Goal: Information Seeking & Learning: Learn about a topic

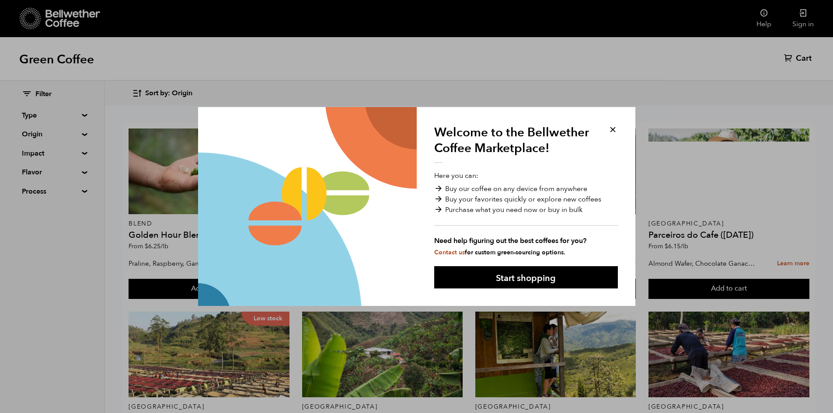
click at [612, 129] on button at bounding box center [613, 130] width 10 height 10
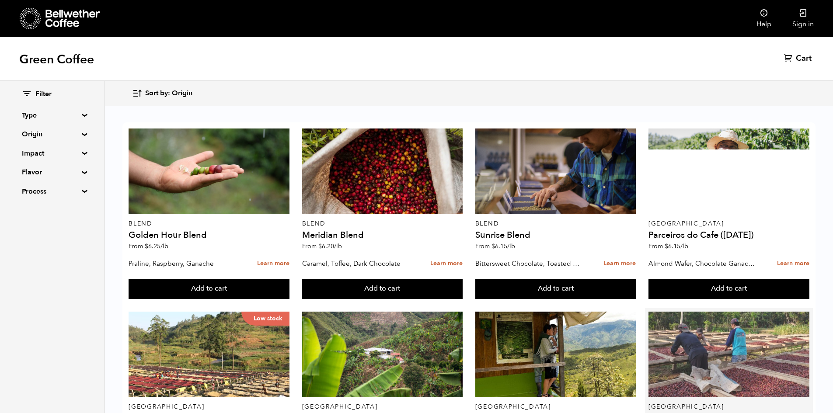
scroll to position [131, 0]
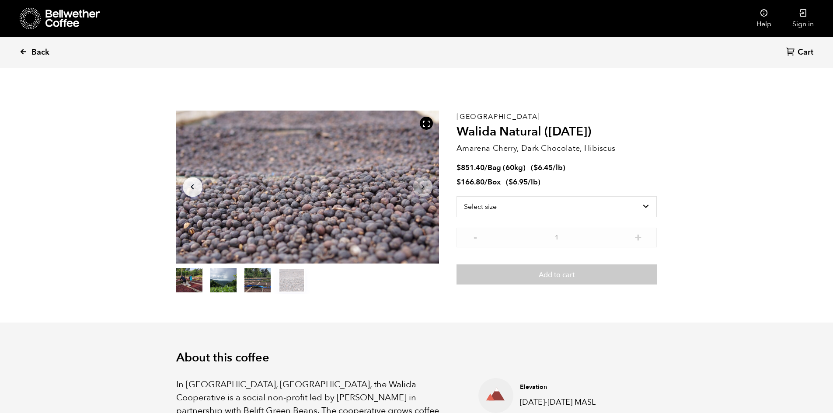
click at [36, 50] on span "Back" at bounding box center [40, 52] width 18 height 10
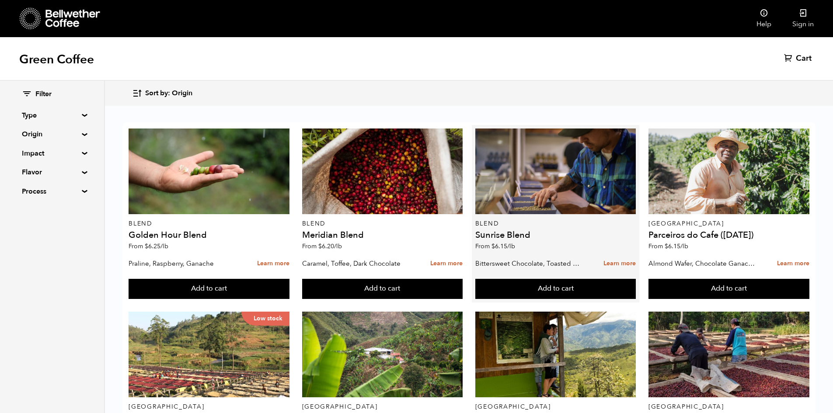
scroll to position [44, 0]
click at [614, 254] on link "Learn more" at bounding box center [619, 263] width 32 height 19
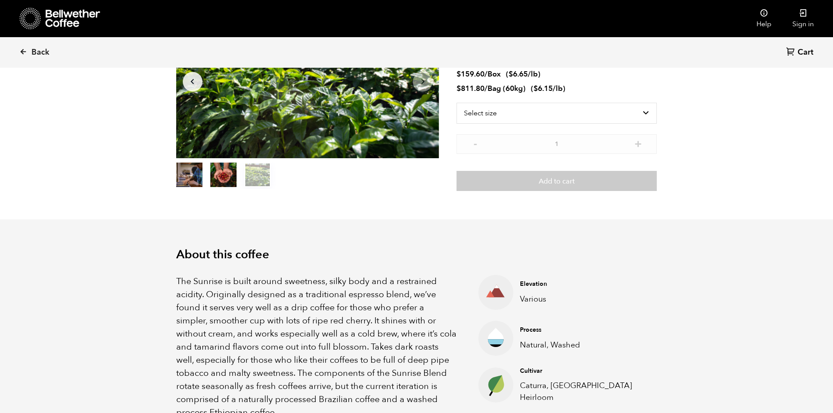
scroll to position [131, 0]
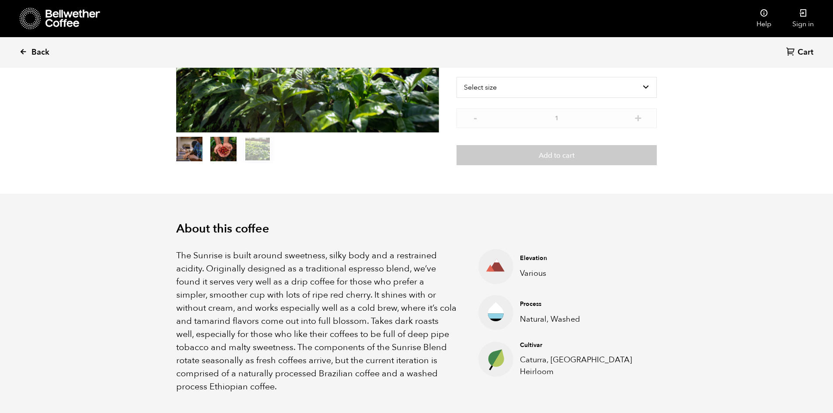
click at [41, 53] on span "Back" at bounding box center [40, 52] width 18 height 10
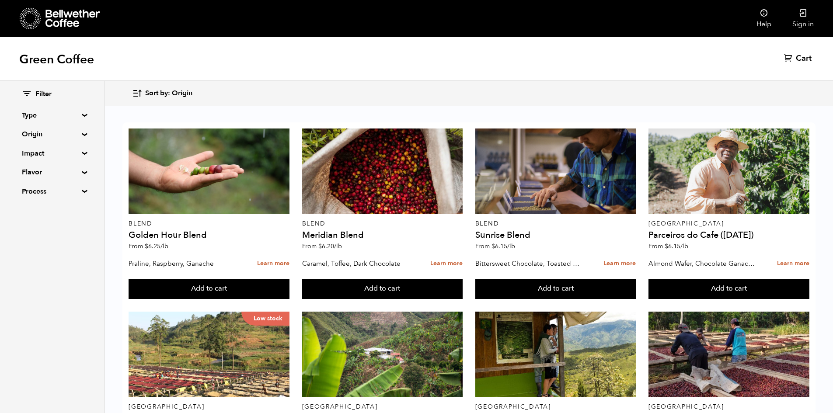
scroll to position [525, 0]
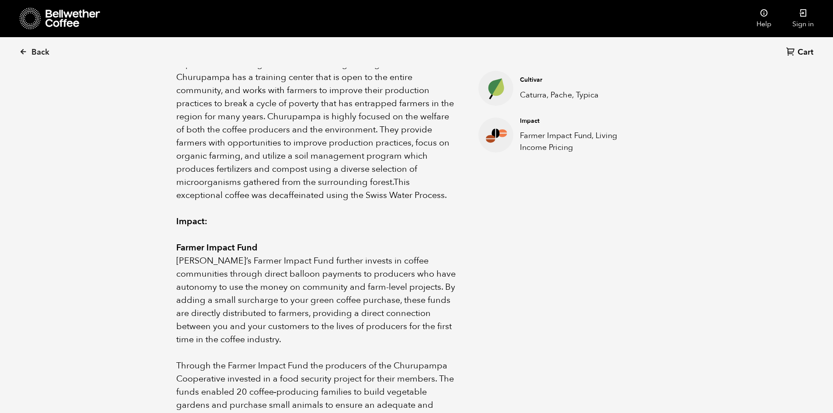
scroll to position [437, 0]
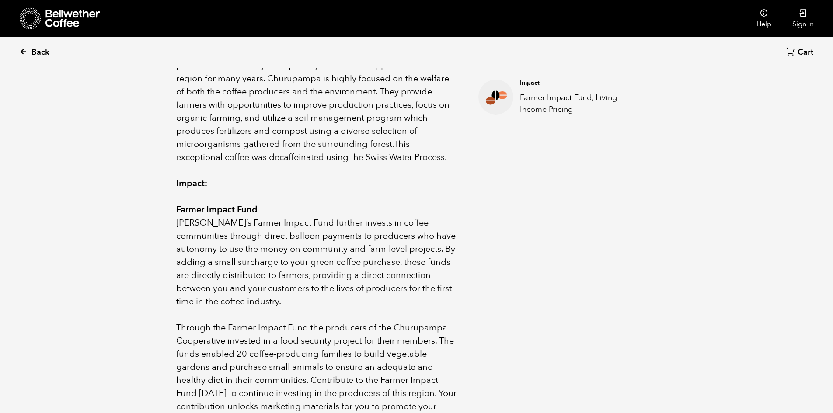
click at [41, 55] on span "Back" at bounding box center [40, 52] width 18 height 10
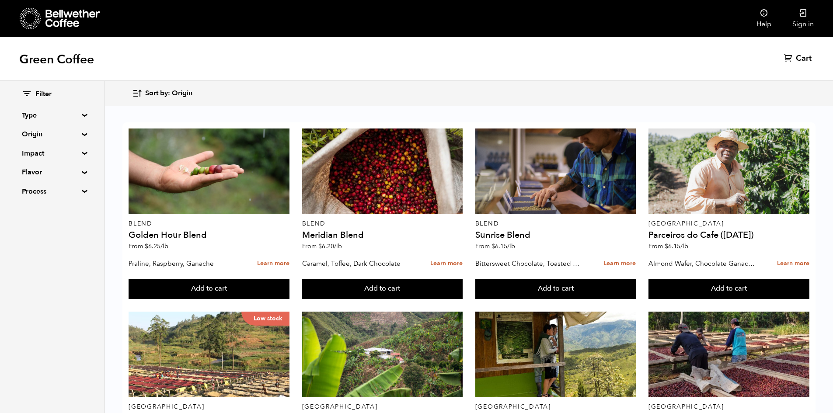
scroll to position [612, 0]
